Goal: Task Accomplishment & Management: Use online tool/utility

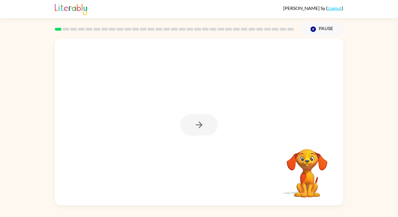
click at [192, 123] on div at bounding box center [198, 124] width 37 height 21
click at [199, 124] on icon "button" at bounding box center [199, 125] width 10 height 10
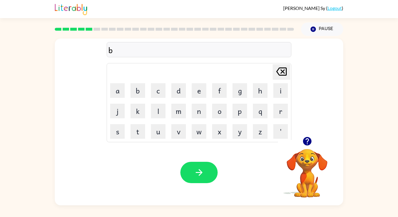
click at [307, 144] on icon "button" at bounding box center [307, 141] width 8 height 8
click at [311, 141] on icon "button" at bounding box center [307, 141] width 8 height 8
click at [306, 134] on button "button" at bounding box center [307, 141] width 15 height 15
click at [305, 149] on video "Your browser must support playing .mp4 files to use Literably. Please try using…" at bounding box center [307, 169] width 58 height 58
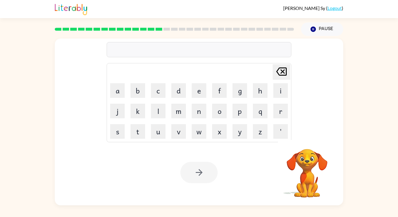
click at [160, 30] on rect at bounding box center [159, 29] width 7 height 3
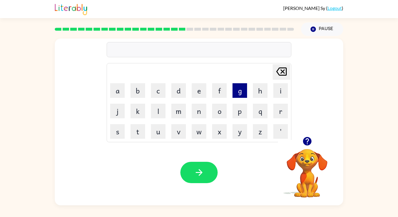
click at [243, 85] on button "g" at bounding box center [240, 90] width 15 height 15
type button "g"
click at [310, 139] on icon "button" at bounding box center [307, 141] width 8 height 8
click at [311, 147] on video "Your browser must support playing .mp4 files to use Literably. Please try using…" at bounding box center [307, 169] width 58 height 58
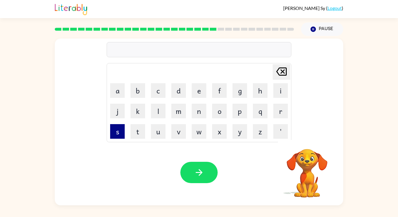
click at [115, 133] on button "s" at bounding box center [117, 131] width 15 height 15
click at [196, 94] on button "e" at bounding box center [199, 90] width 15 height 15
click at [196, 112] on button "n" at bounding box center [199, 111] width 15 height 15
type button "n"
click at [311, 140] on icon "button" at bounding box center [307, 141] width 10 height 10
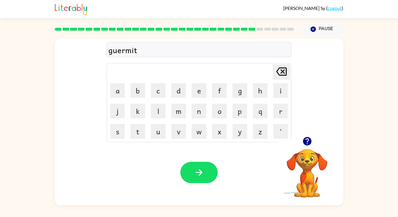
click at [309, 142] on icon "button" at bounding box center [307, 141] width 8 height 8
click at [301, 146] on div at bounding box center [307, 141] width 58 height 15
click at [305, 153] on video "Your browser must support playing .mp4 files to use Literably. Please try using…" at bounding box center [307, 169] width 58 height 58
click at [303, 146] on button "button" at bounding box center [307, 141] width 15 height 15
